Goal: Information Seeking & Learning: Learn about a topic

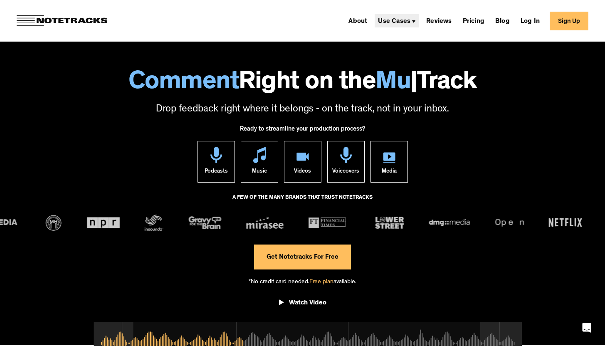
click at [397, 23] on div "Use Cases" at bounding box center [394, 21] width 32 height 7
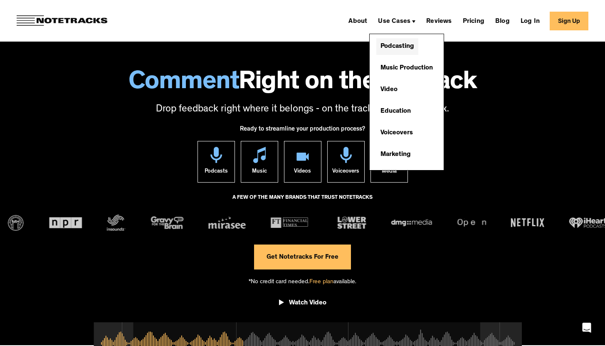
click at [402, 46] on link "Podcasting" at bounding box center [398, 46] width 42 height 17
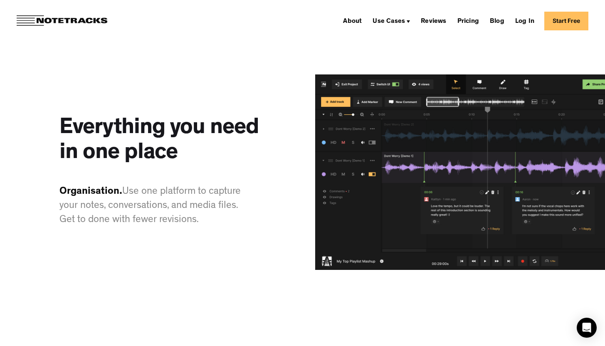
scroll to position [975, 0]
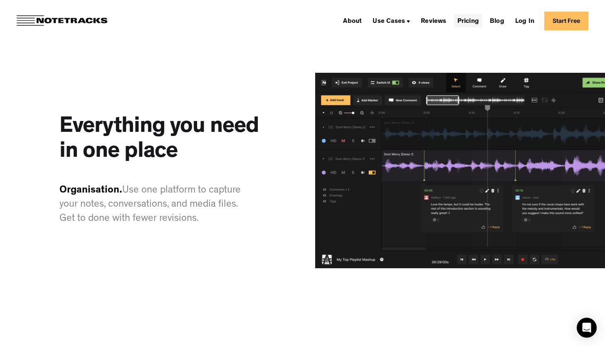
click at [478, 17] on link "Pricing" at bounding box center [468, 20] width 28 height 13
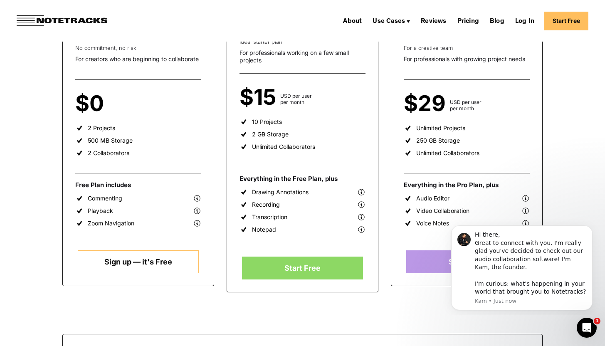
scroll to position [179, 0]
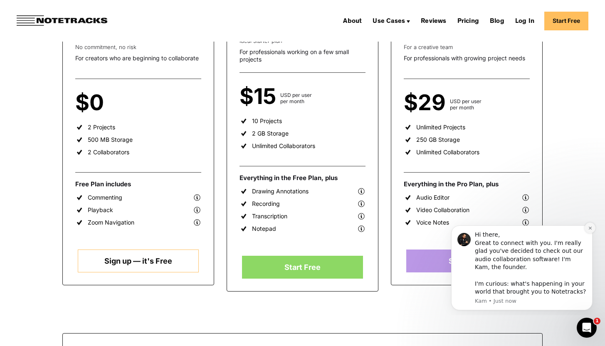
click at [589, 230] on icon "Dismiss notification" at bounding box center [590, 228] width 5 height 5
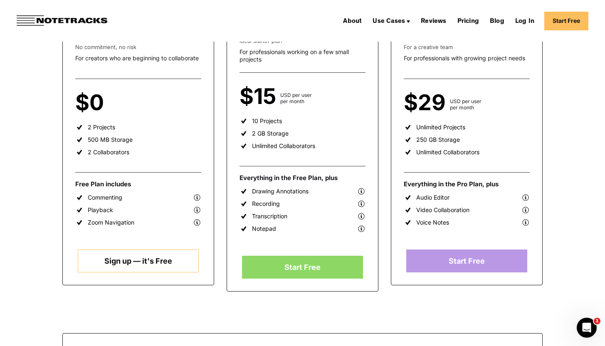
click at [597, 231] on div "Start Collaborating for Free. Easily start sharing audio and gathering precise …" at bounding box center [302, 228] width 599 height 733
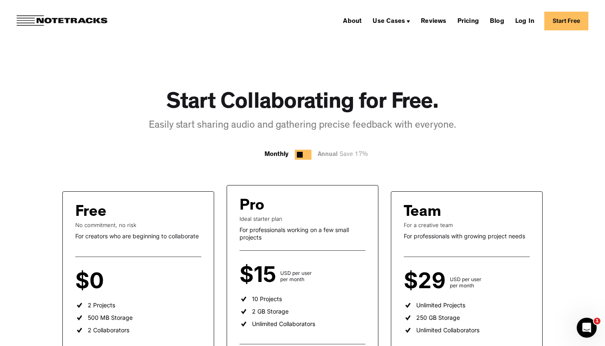
scroll to position [0, 0]
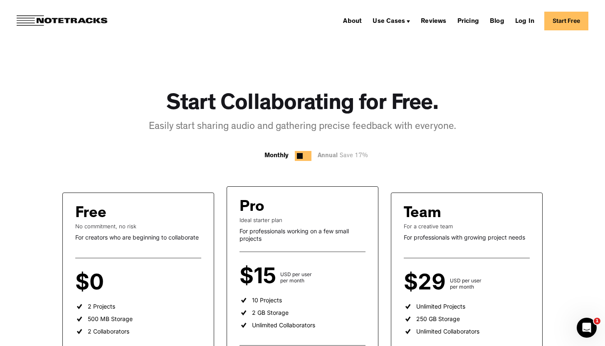
click at [307, 156] on div at bounding box center [303, 156] width 17 height 10
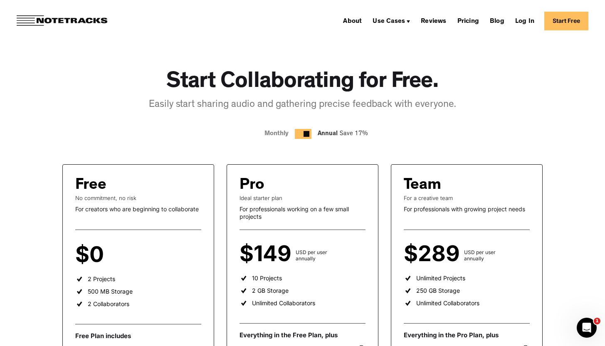
scroll to position [16, 0]
